Goal: Transaction & Acquisition: Purchase product/service

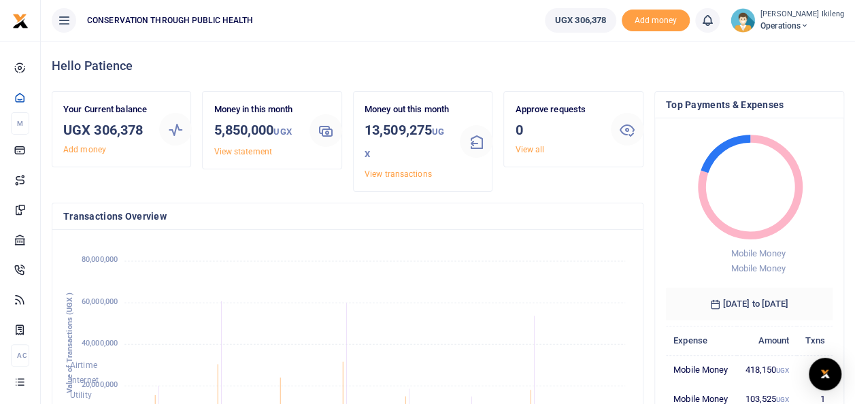
click at [565, 198] on div "Approve requests 0 View all" at bounding box center [573, 147] width 150 height 112
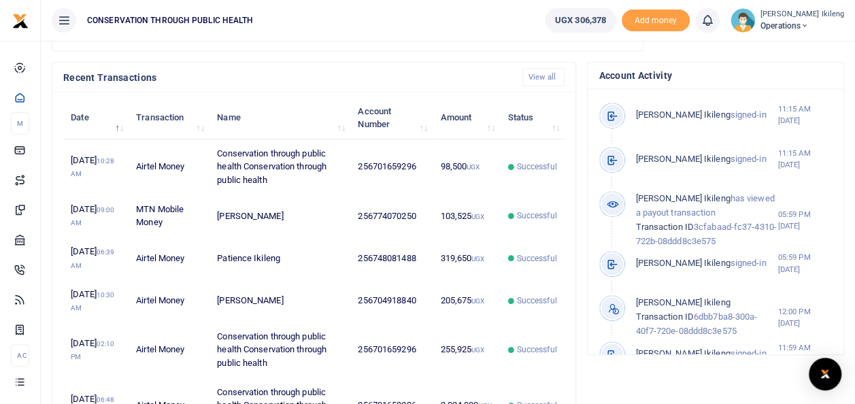
scroll to position [435, 0]
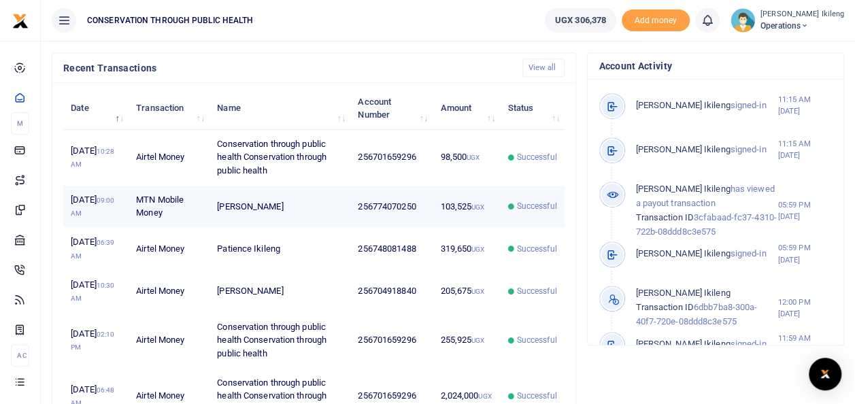
click at [420, 222] on td "256774070250" at bounding box center [391, 207] width 82 height 42
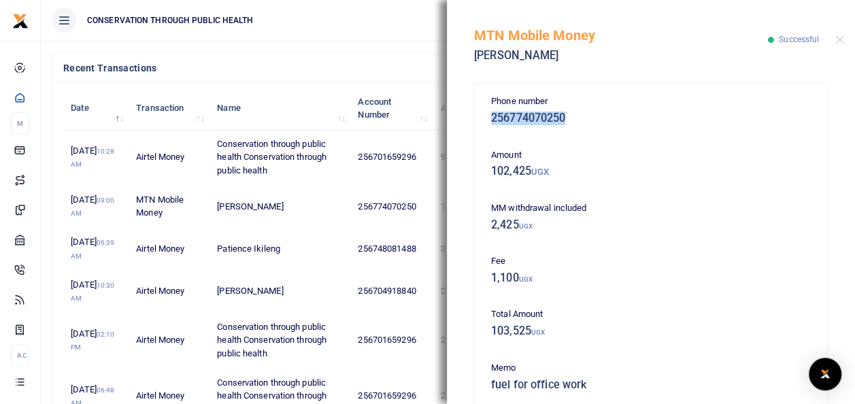
drag, startPoint x: 567, startPoint y: 115, endPoint x: 492, endPoint y: 116, distance: 74.8
click at [492, 116] on h5 "256774070250" at bounding box center [651, 119] width 320 height 14
copy h5 "256774070250"
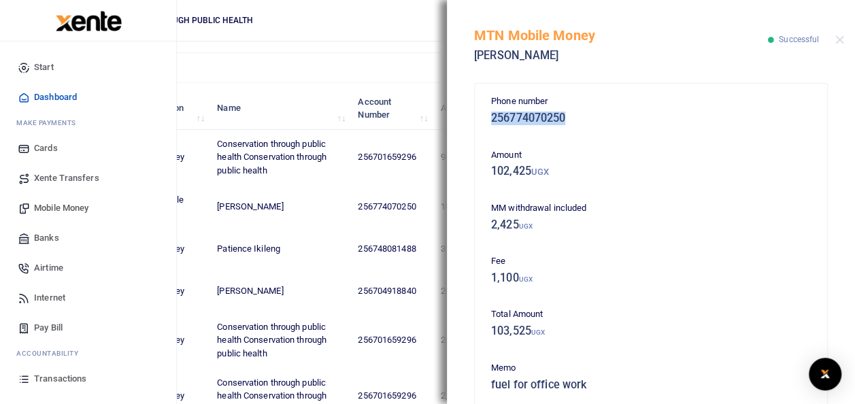
click at [52, 207] on span "Mobile Money" at bounding box center [61, 208] width 54 height 14
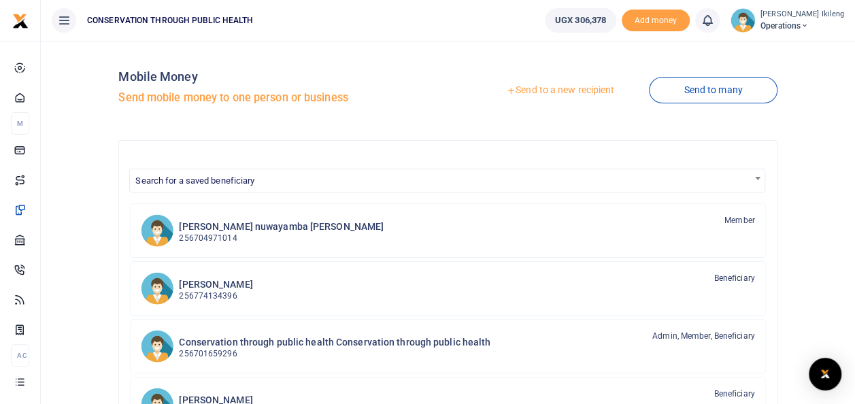
click at [584, 84] on link "Send to a new recipient" at bounding box center [559, 90] width 177 height 24
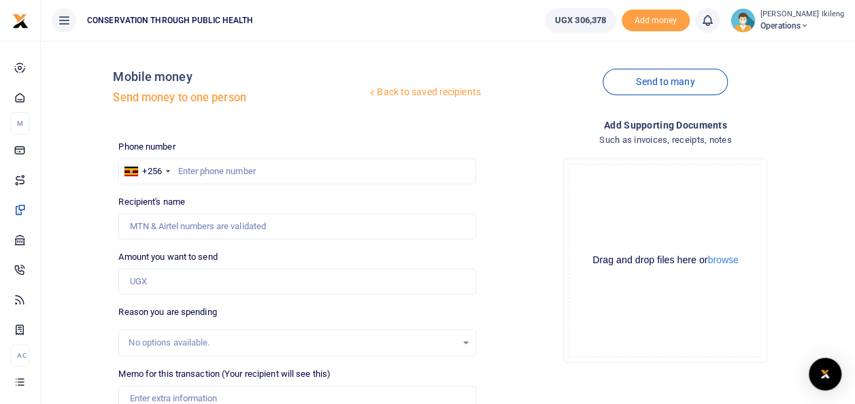
click at [265, 167] on div at bounding box center [427, 202] width 855 height 404
click at [254, 165] on input "text" at bounding box center [296, 171] width 357 height 26
paste input "256774070250"
type input "256774070250"
type input "[PERSON_NAME]"
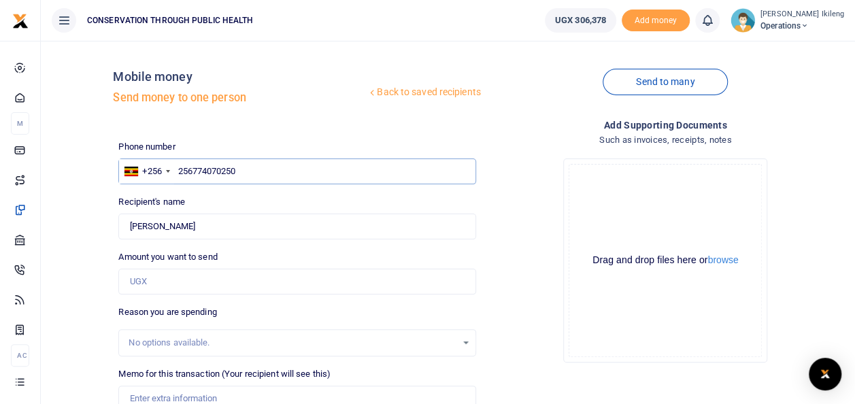
type input "256774070250"
click at [194, 282] on input "Amount you want to send" at bounding box center [296, 282] width 357 height 26
type input "100,000"
type input "fuel for office work"
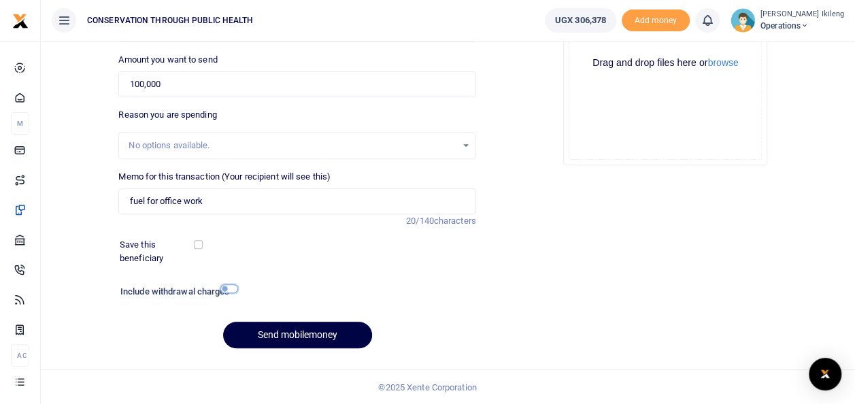
click at [231, 292] on input "checkbox" at bounding box center [229, 288] width 18 height 9
checkbox input "true"
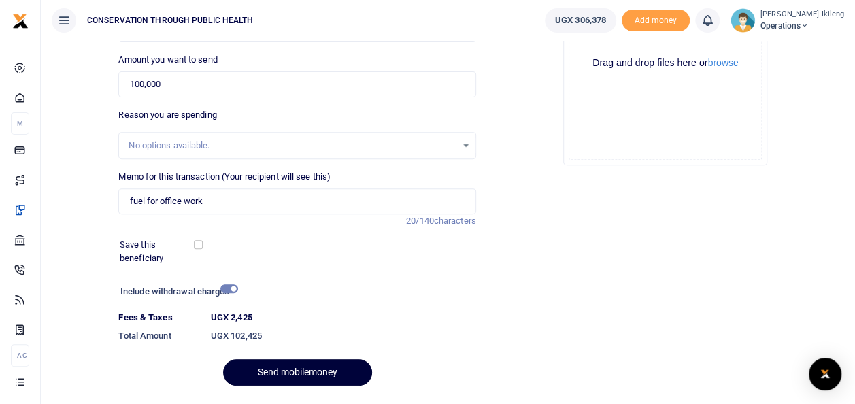
click at [267, 369] on button "Send mobilemoney" at bounding box center [297, 372] width 149 height 27
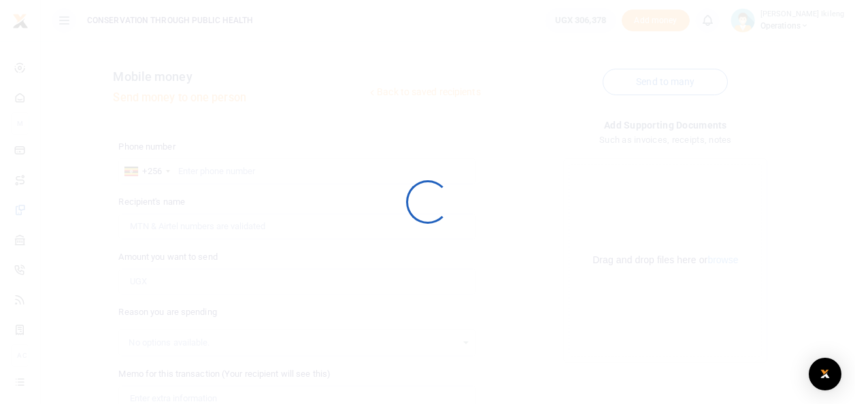
scroll to position [196, 0]
